Goal: Find specific page/section: Find specific page/section

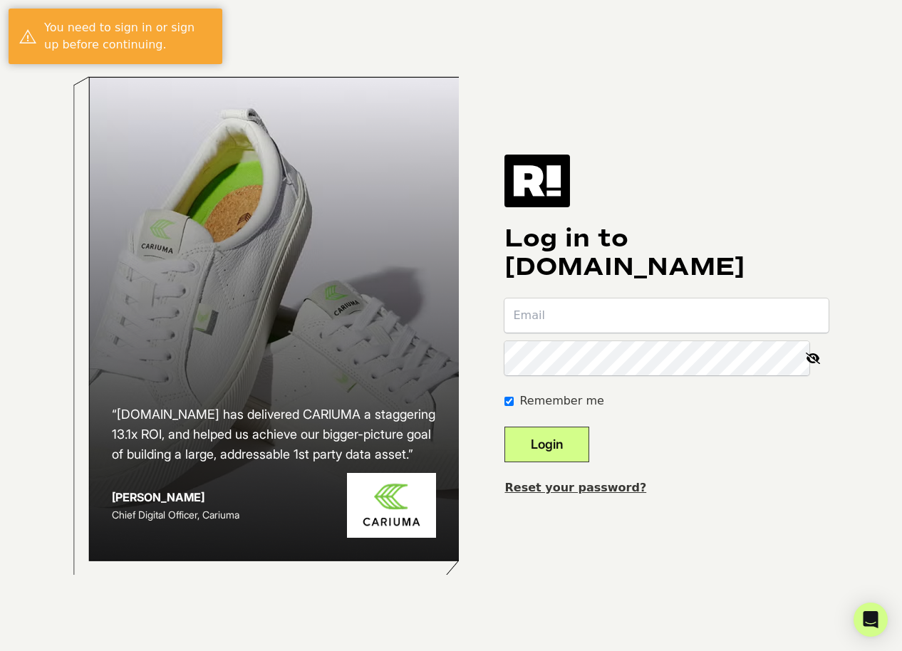
type input "jgoodin@fuselenses.com"
click at [574, 431] on button "Login" at bounding box center [546, 445] width 85 height 36
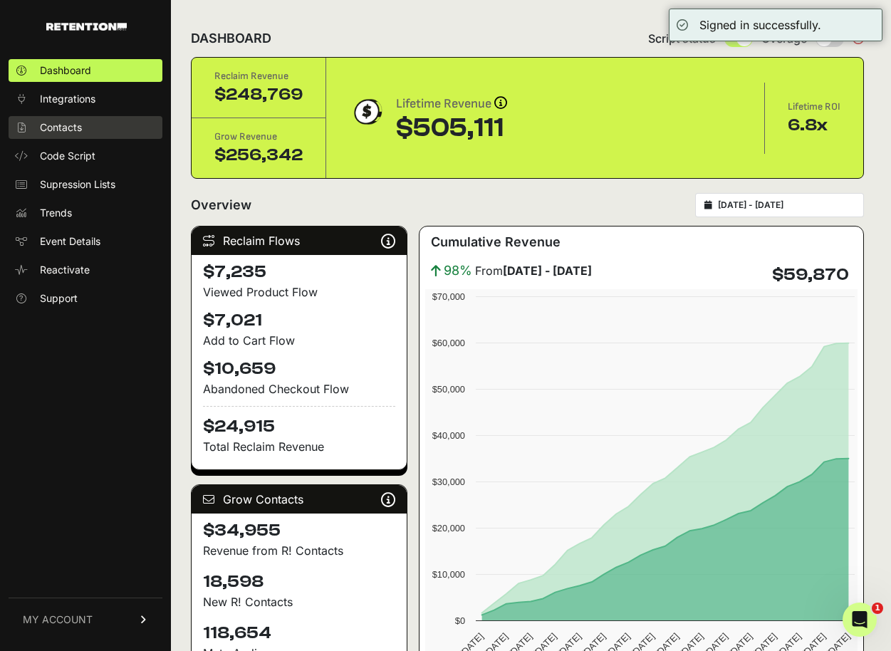
click at [69, 128] on span "Contacts" at bounding box center [61, 127] width 42 height 14
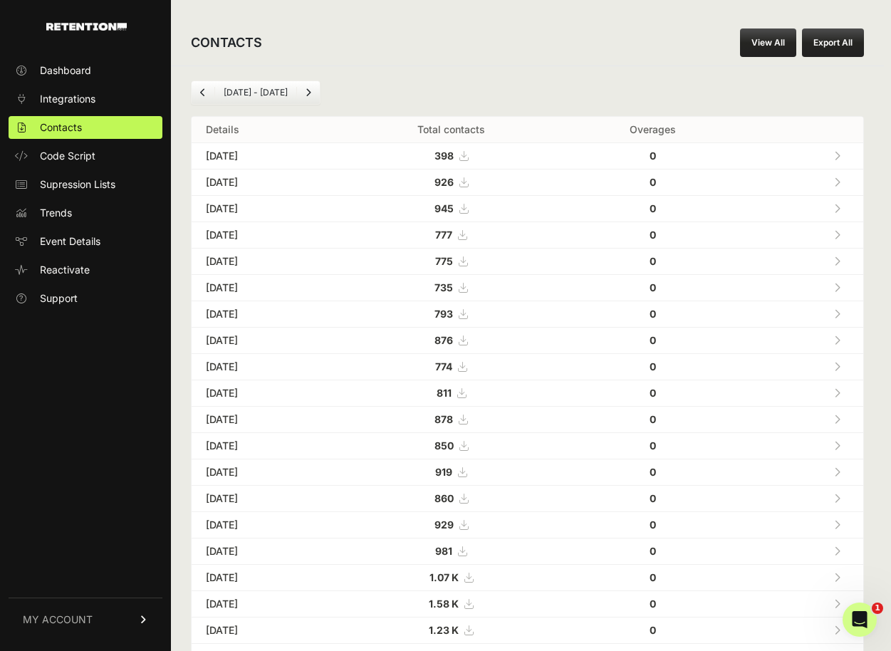
click at [468, 155] on icon at bounding box center [464, 156] width 9 height 10
click at [773, 48] on link "View All" at bounding box center [768, 42] width 56 height 28
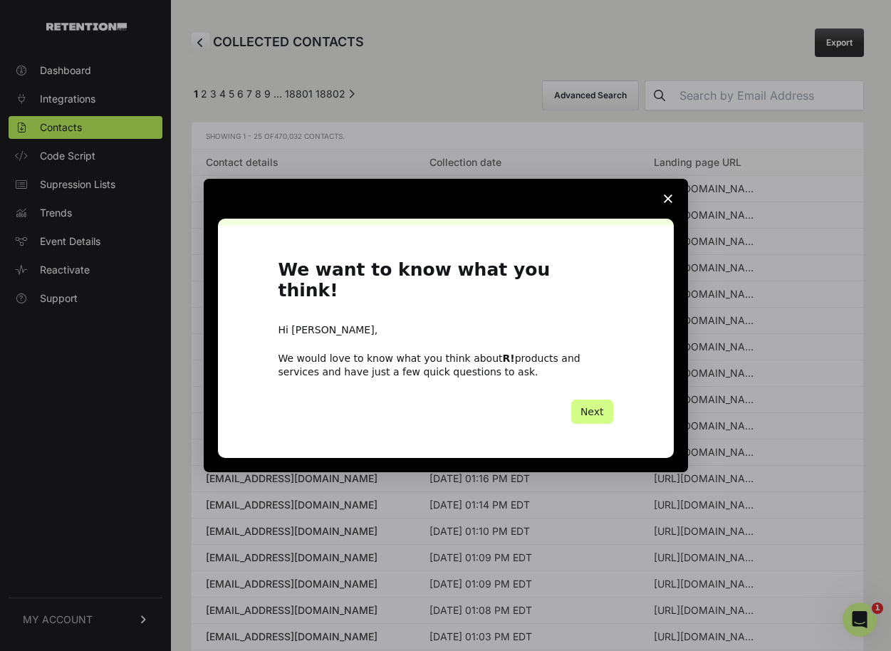
click at [667, 203] on icon "Close survey" at bounding box center [668, 199] width 9 height 9
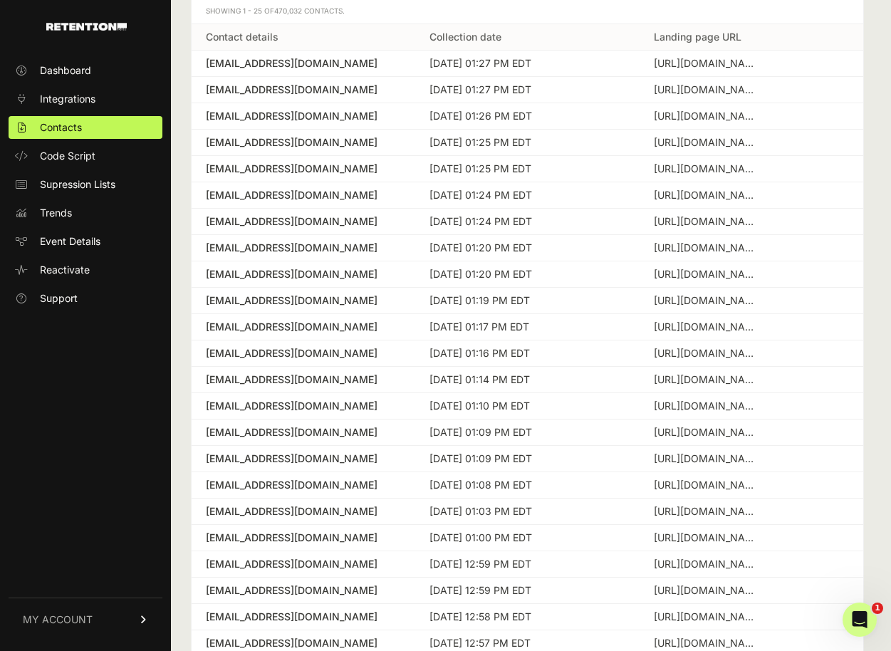
scroll to position [219, 0]
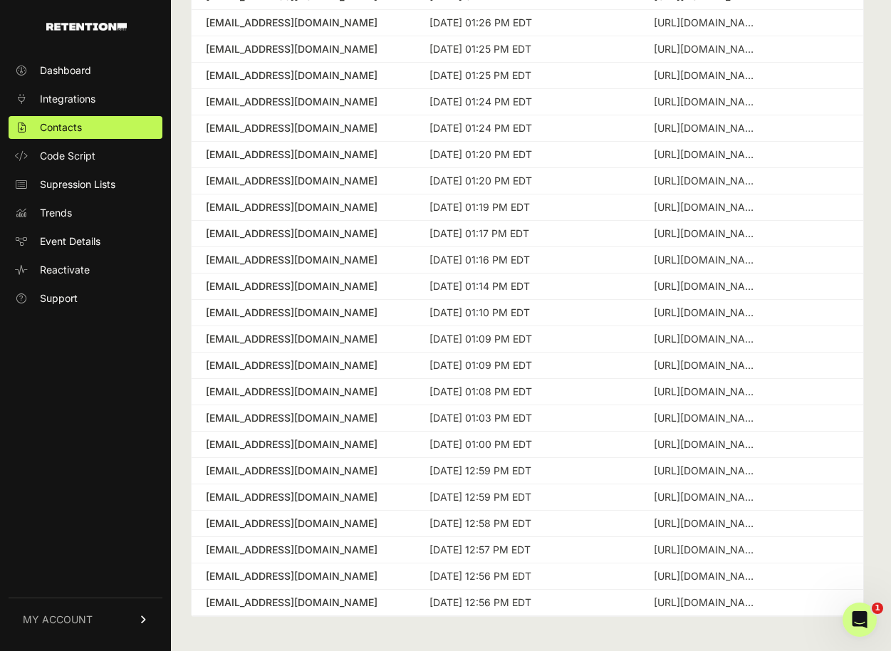
click at [241, 395] on div "ctclk908@aol.com" at bounding box center [303, 392] width 195 height 14
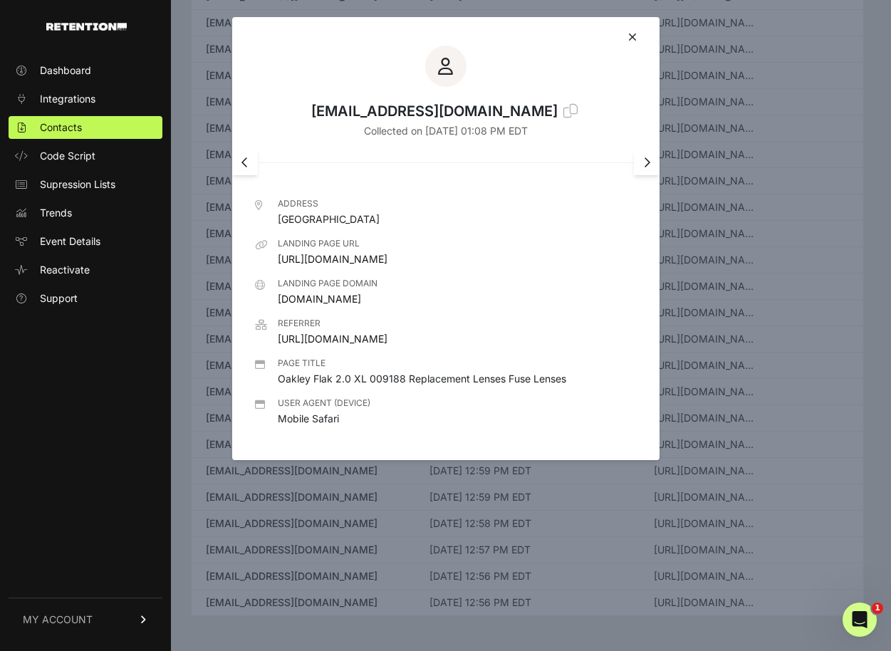
drag, startPoint x: 326, startPoint y: 269, endPoint x: 266, endPoint y: 257, distance: 60.9
click at [266, 257] on li "Landing page URL https://fuselenses.com/products/oakley-flak-2-0-xl-009188?vari…" at bounding box center [446, 252] width 382 height 28
click at [360, 263] on link "https://fuselenses.com/products/oakley-flak-2-0-xl-009188?variant=20785887117366" at bounding box center [333, 259] width 110 height 12
